Goal: Obtain resource: Obtain resource

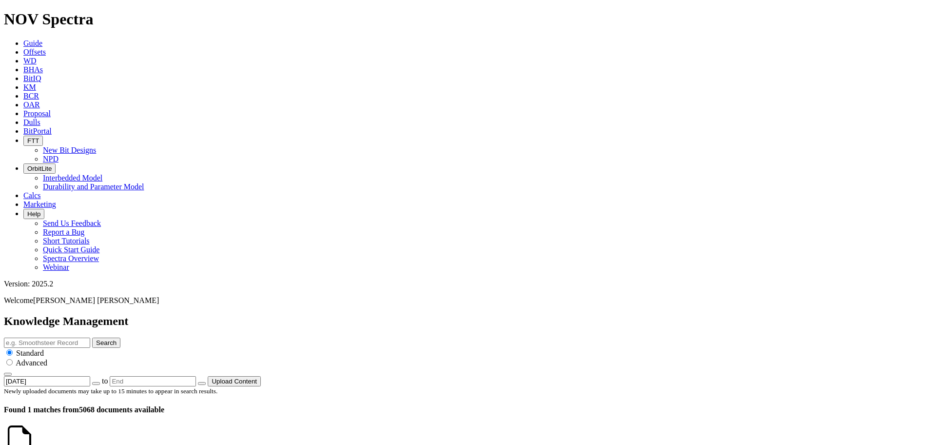
click at [46, 48] on span "Offsets" at bounding box center [34, 52] width 22 height 8
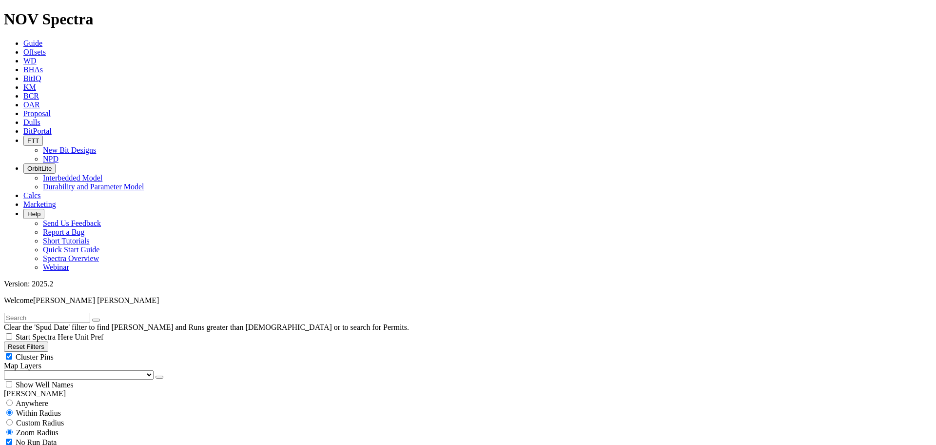
click at [13, 399] on input "radio" at bounding box center [9, 402] width 6 height 6
radio input "true"
radio input "false"
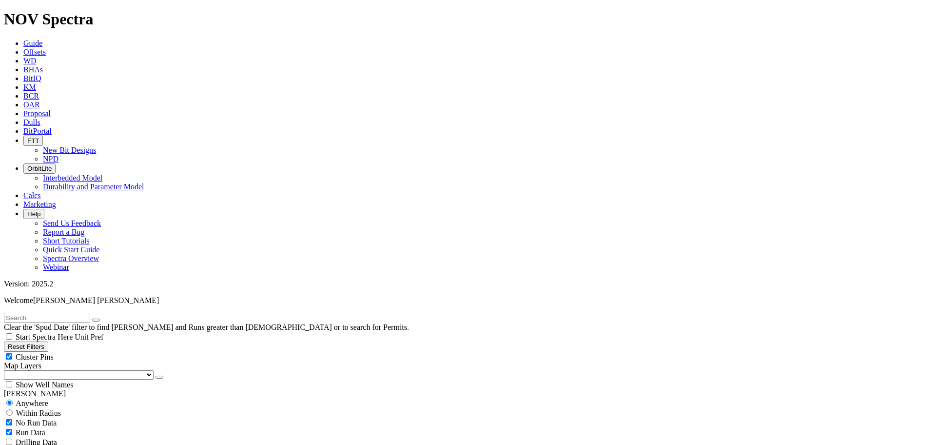
select select "8.75"
checkbox input "false"
select select "? number:8.75 ?"
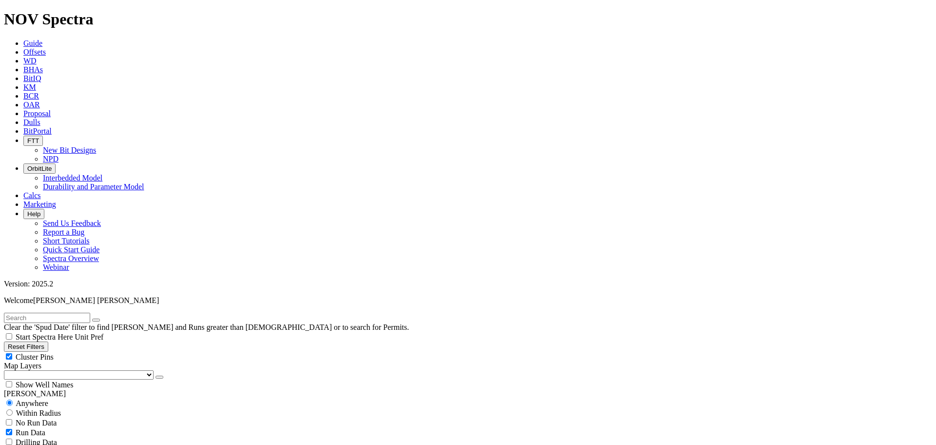
scroll to position [122, 0]
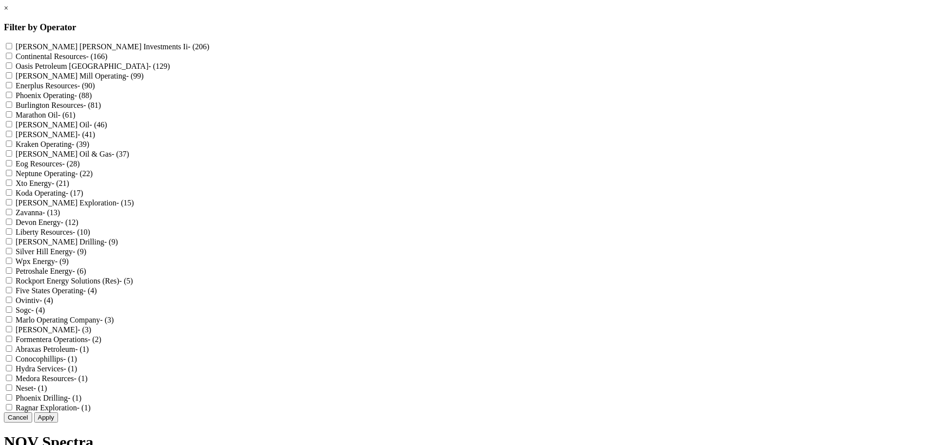
click at [12, 69] on America "Oasis Petroleum [GEOGRAPHIC_DATA] - (129)" at bounding box center [9, 65] width 6 height 6
checkbox America "true"
click at [12, 88] on Resources "Enerplus Resources - (90)" at bounding box center [9, 85] width 6 height 6
checkbox Resources "true"
click at [12, 157] on Gas "[PERSON_NAME] Oil & Gas - (37)" at bounding box center [9, 153] width 6 height 6
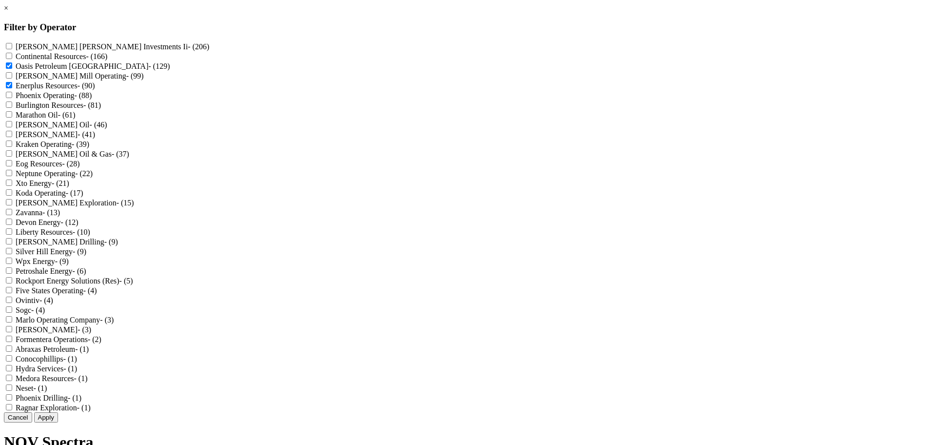
checkbox Gas "true"
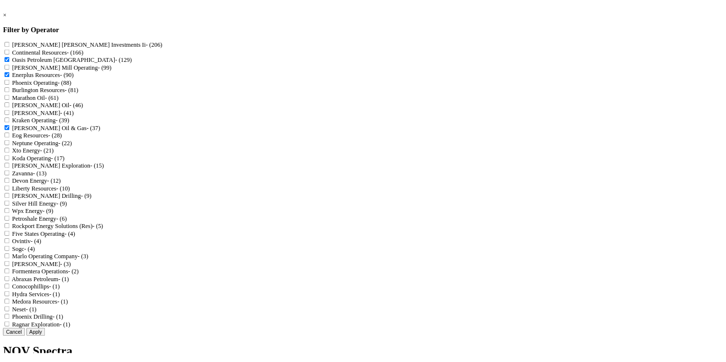
scroll to position [146, 0]
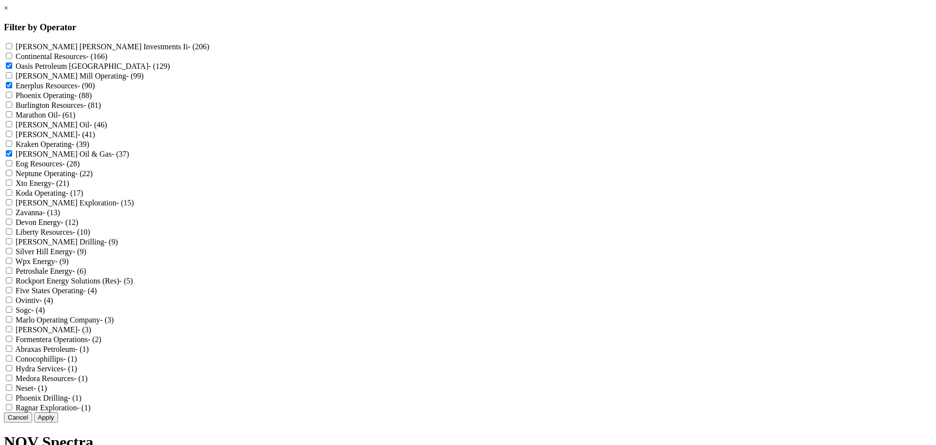
click at [58, 417] on button "Apply" at bounding box center [46, 417] width 24 height 10
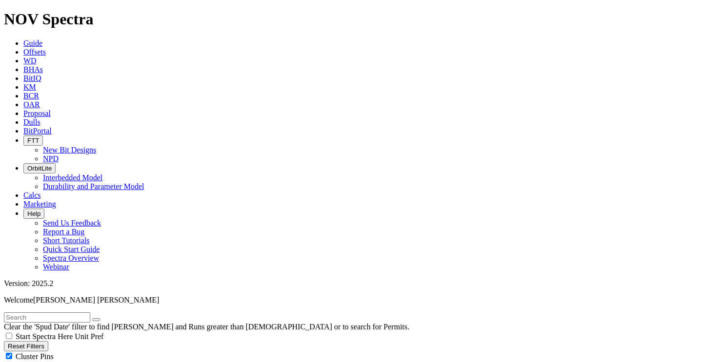
radio input "false"
radio input "true"
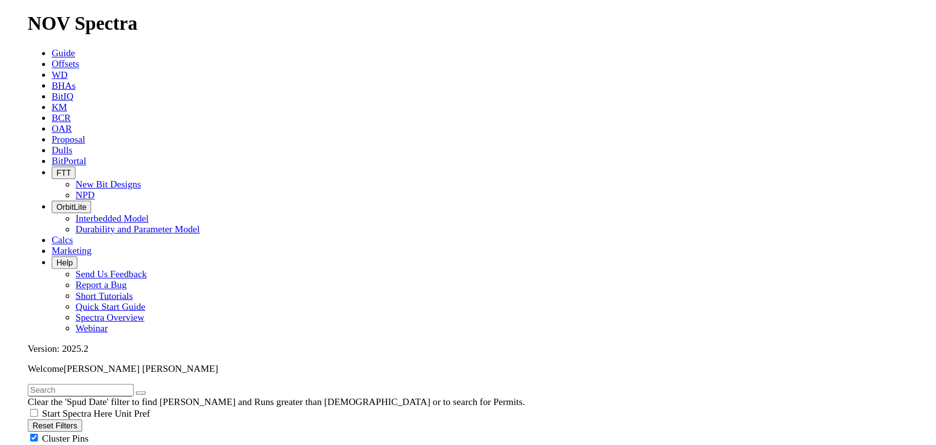
scroll to position [137, 0]
